Goal: Task Accomplishment & Management: Manage account settings

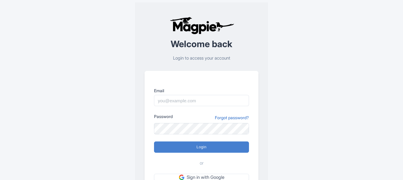
click at [182, 103] on input "Email" at bounding box center [201, 100] width 95 height 11
type input "reddyanna9020@gmail.com"
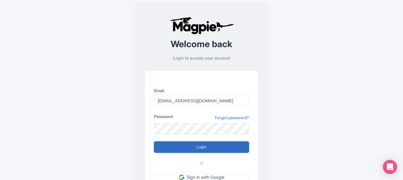
click at [208, 144] on input "Login" at bounding box center [201, 147] width 95 height 11
type input "Logging in..."
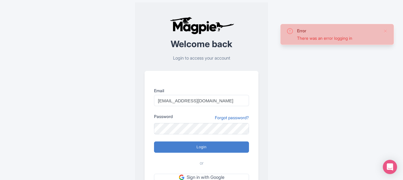
scroll to position [50, 0]
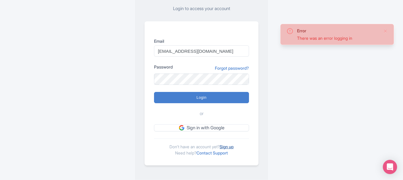
click at [229, 148] on link "Sign up" at bounding box center [227, 146] width 14 height 5
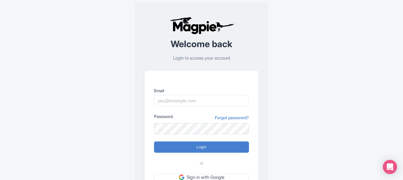
scroll to position [52, 0]
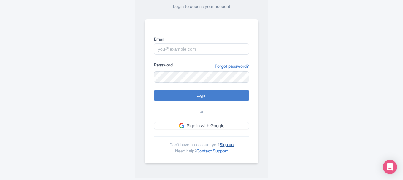
click at [230, 144] on link "Sign up" at bounding box center [227, 144] width 14 height 5
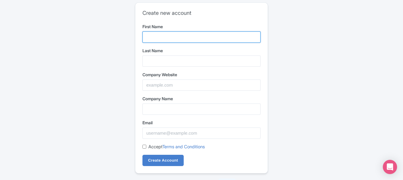
click at [156, 35] on input "First Name" at bounding box center [201, 36] width 118 height 11
type input "Reddy"
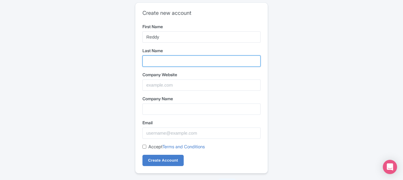
type input "Anna"
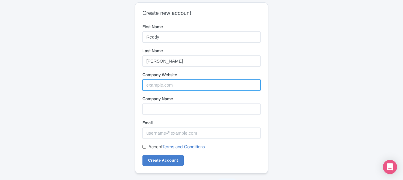
type input "reddyanna9020"
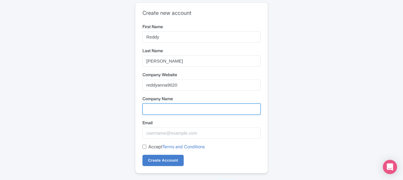
type input "reddyanna9020"
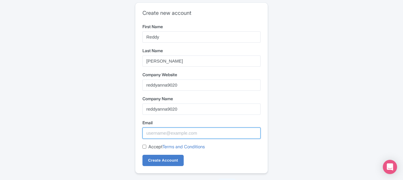
type input "reddyanna9020@gmail.com"
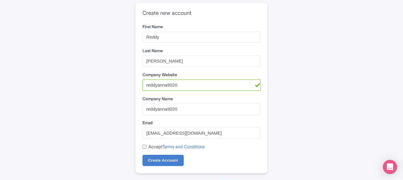
click at [144, 147] on input "Accept Terms and Conditions" at bounding box center [144, 147] width 4 height 4
checkbox input "true"
click at [159, 160] on input "Create Account" at bounding box center [162, 160] width 41 height 11
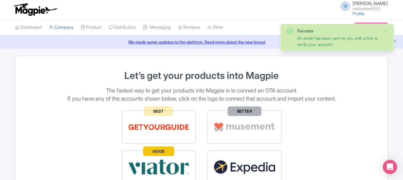
click at [378, 4] on span "Reddy Anna" at bounding box center [370, 4] width 35 height 6
click at [365, 11] on link "Profile" at bounding box center [359, 13] width 12 height 5
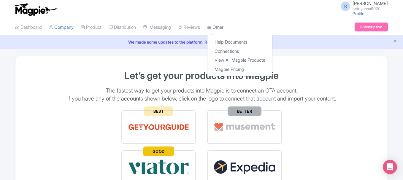
click at [224, 24] on link "Other" at bounding box center [215, 27] width 16 height 16
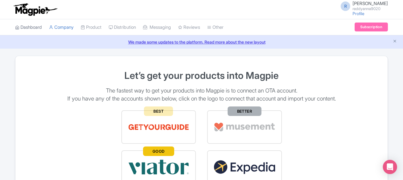
click at [36, 27] on link "Dashboard" at bounding box center [28, 27] width 27 height 16
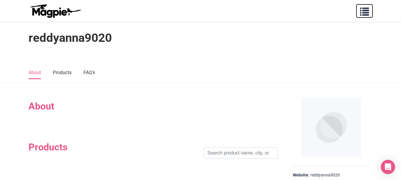
click at [363, 7] on span "button" at bounding box center [364, 10] width 9 height 9
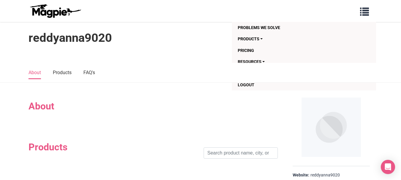
click at [164, 80] on nav "About Products FAQ's" at bounding box center [200, 73] width 401 height 20
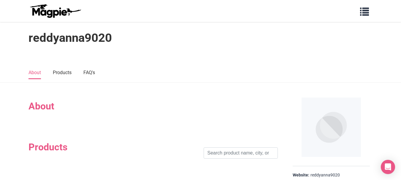
scroll to position [50, 0]
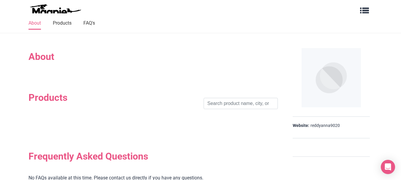
drag, startPoint x: 106, startPoint y: 48, endPoint x: 39, endPoint y: 59, distance: 67.6
click at [71, 50] on section "About" at bounding box center [152, 59] width 249 height 29
drag, startPoint x: 38, startPoint y: 59, endPoint x: 40, endPoint y: 63, distance: 4.3
click at [38, 60] on h2 "About" at bounding box center [152, 56] width 249 height 11
click at [54, 72] on div at bounding box center [152, 68] width 249 height 12
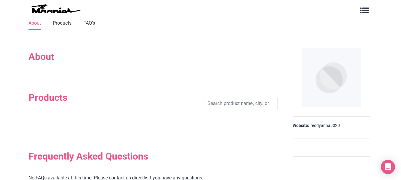
drag, startPoint x: 122, startPoint y: 75, endPoint x: 163, endPoint y: 64, distance: 41.8
click at [139, 72] on div "About Products Search Frequently Asked Questions No FAQs available at this time…" at bounding box center [152, 122] width 249 height 155
click at [329, 94] on img at bounding box center [331, 77] width 59 height 59
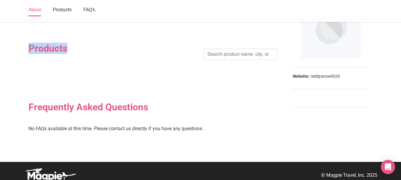
scroll to position [0, 0]
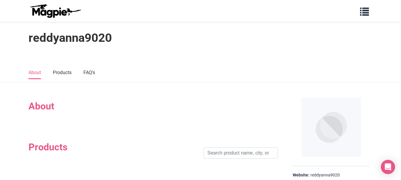
click at [92, 85] on section "About Products Search Frequently Asked Questions No FAQs available at this time…" at bounding box center [200, 172] width 401 height 178
click at [61, 76] on link "Products" at bounding box center [62, 73] width 19 height 12
click at [36, 69] on link "About" at bounding box center [34, 73] width 12 height 12
click at [239, 150] on input "search" at bounding box center [241, 153] width 74 height 11
drag, startPoint x: 80, startPoint y: 155, endPoint x: 155, endPoint y: 110, distance: 87.7
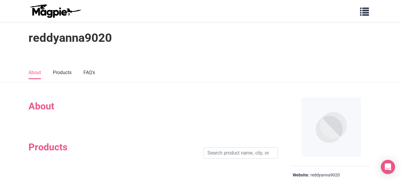
click at [79, 155] on div "Products Search" at bounding box center [152, 153] width 249 height 23
click at [367, 18] on button "button" at bounding box center [364, 11] width 17 height 14
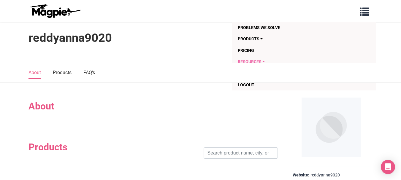
click at [254, 60] on link "Resources" at bounding box center [292, 61] width 109 height 11
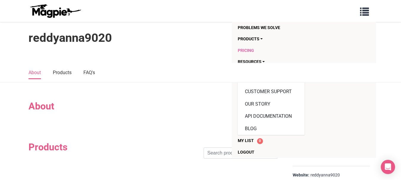
click at [281, 55] on link "Pricing" at bounding box center [292, 50] width 109 height 11
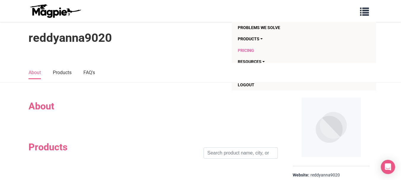
scroll to position [99, 0]
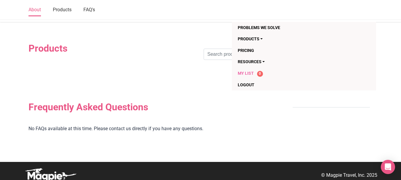
click at [274, 70] on div "My List 0" at bounding box center [292, 73] width 109 height 7
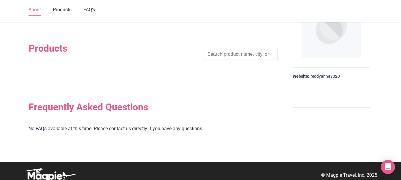
scroll to position [49, 0]
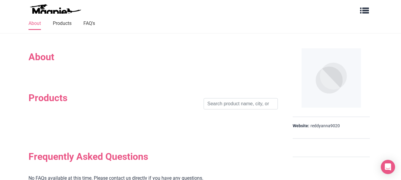
click at [303, 67] on img at bounding box center [331, 77] width 59 height 59
click at [331, 74] on img at bounding box center [331, 77] width 59 height 59
click at [339, 88] on img at bounding box center [331, 77] width 59 height 59
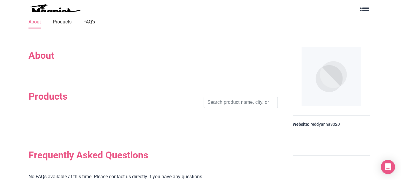
scroll to position [0, 0]
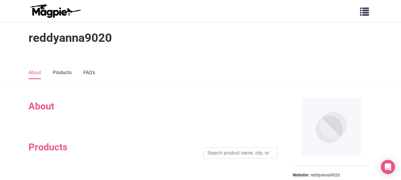
click at [67, 43] on h1 "reddyanna9020" at bounding box center [69, 38] width 83 height 14
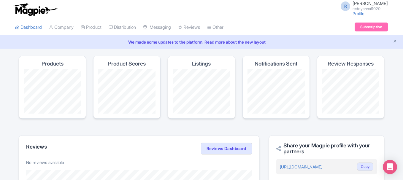
click at [48, 27] on li "Company" at bounding box center [61, 27] width 32 height 16
click at [63, 27] on link "Company" at bounding box center [61, 27] width 25 height 16
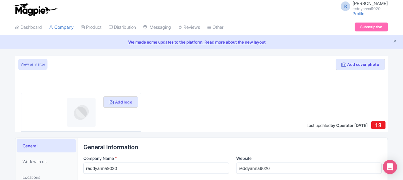
scroll to position [50, 0]
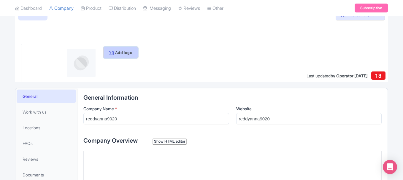
click at [118, 53] on button "Add logo" at bounding box center [120, 52] width 35 height 11
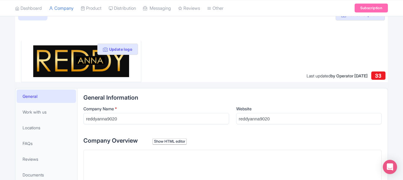
scroll to position [99, 0]
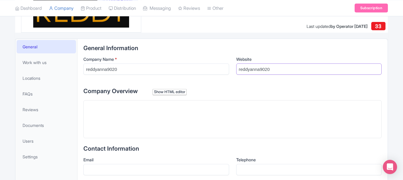
click at [271, 70] on input "reddyanna9020" at bounding box center [309, 69] width 146 height 11
paste input "[URL][DOMAIN_NAME]"
type input "[URL][DOMAIN_NAME]"
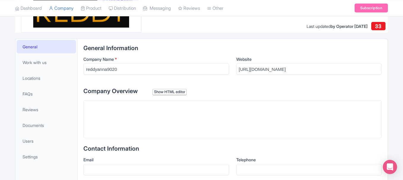
click at [155, 123] on trix-editor at bounding box center [232, 119] width 298 height 38
type trix-editor "<div>v</div>"
paste trix-editor "<div><br>[PERSON_NAME] Website is a popular online exchange platform in [GEOGRA…"
type trix-editor "<div><br>[PERSON_NAME] Website is a popular online exchange platform in [GEOGRA…"
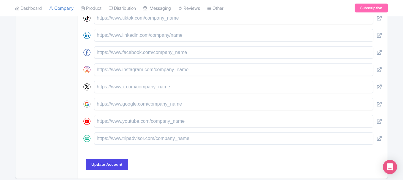
scroll to position [321, 0]
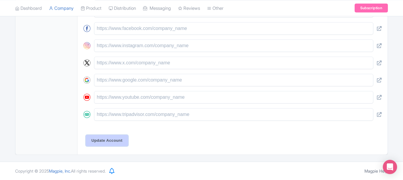
click at [120, 136] on input "Update Account" at bounding box center [107, 140] width 42 height 11
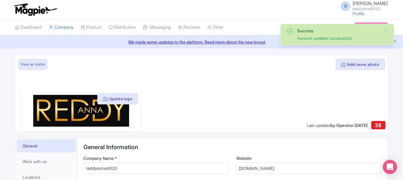
scroll to position [45, 0]
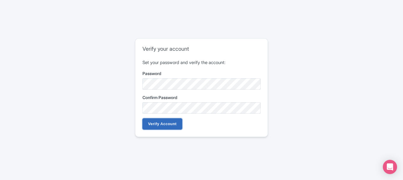
click at [170, 122] on input "Verify Account" at bounding box center [162, 123] width 40 height 11
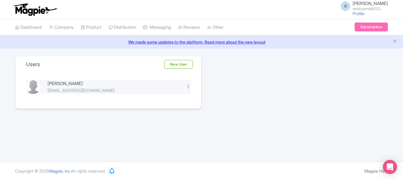
click at [188, 87] on div at bounding box center [188, 86] width 4 height 4
click at [85, 92] on div "[EMAIL_ADDRESS][DOMAIN_NAME]" at bounding box center [112, 90] width 131 height 6
click at [58, 85] on div "[PERSON_NAME]" at bounding box center [112, 83] width 131 height 7
click at [44, 85] on div "[PERSON_NAME] [EMAIL_ADDRESS][DOMAIN_NAME]" at bounding box center [113, 86] width 139 height 13
click at [35, 88] on img at bounding box center [33, 87] width 14 height 14
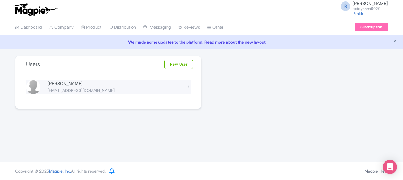
click at [52, 85] on div "[PERSON_NAME]" at bounding box center [112, 83] width 131 height 7
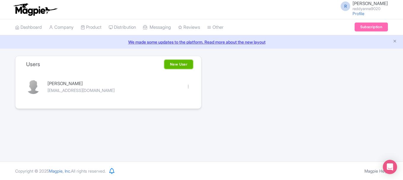
click at [177, 62] on link "New User" at bounding box center [178, 64] width 28 height 9
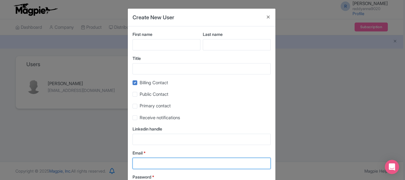
type input "reddyanna9020"
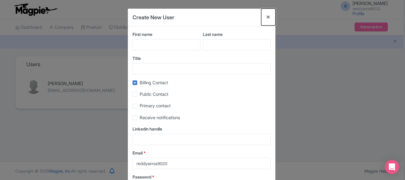
click at [269, 17] on button "Close" at bounding box center [269, 17] width 14 height 17
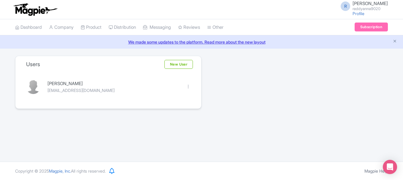
click at [364, 3] on span "[PERSON_NAME]" at bounding box center [370, 4] width 35 height 6
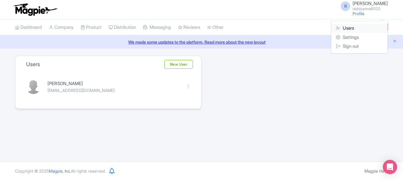
click at [356, 26] on link "Users" at bounding box center [359, 28] width 56 height 9
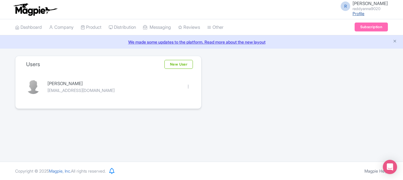
click at [365, 11] on link "Profile" at bounding box center [359, 13] width 12 height 5
